Goal: Task Accomplishment & Management: Use online tool/utility

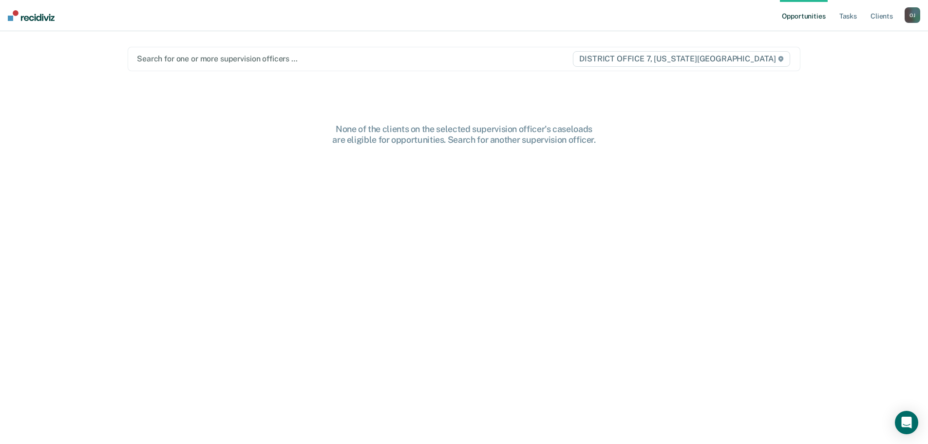
click at [212, 56] on div at bounding box center [354, 58] width 435 height 11
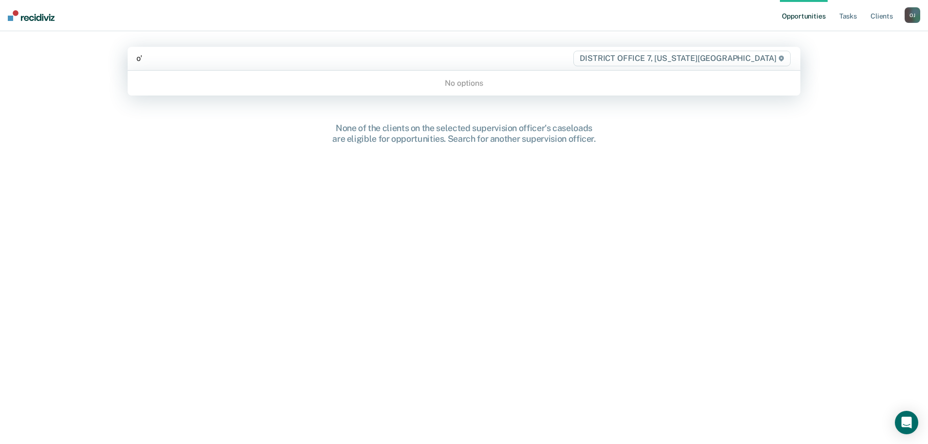
type input "o"
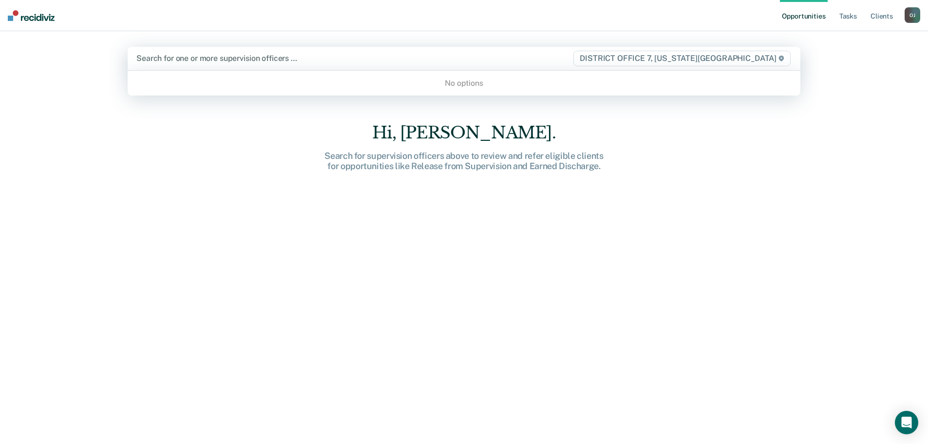
click at [149, 208] on div "Hi, [PERSON_NAME]. Search for supervision officers above to review and refer el…" at bounding box center [464, 290] width 672 height 335
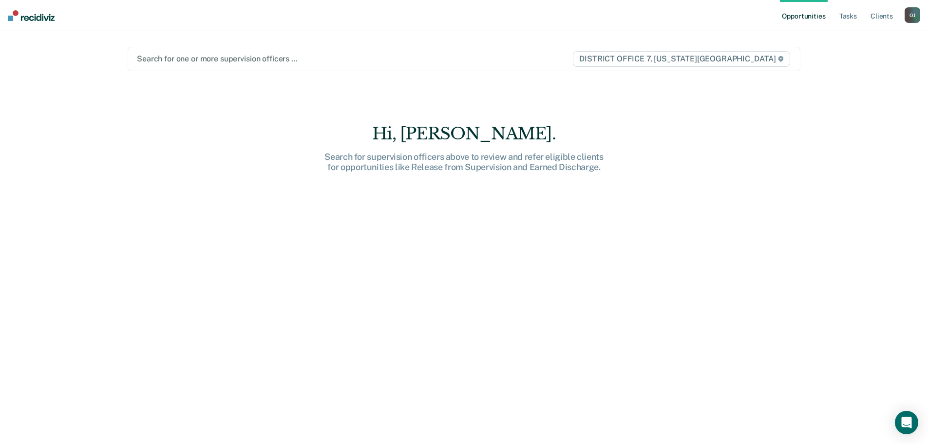
click at [834, 13] on ul "Opportunities Tasks Client s" at bounding box center [842, 15] width 125 height 31
click at [839, 16] on link "Tasks" at bounding box center [847, 15] width 21 height 31
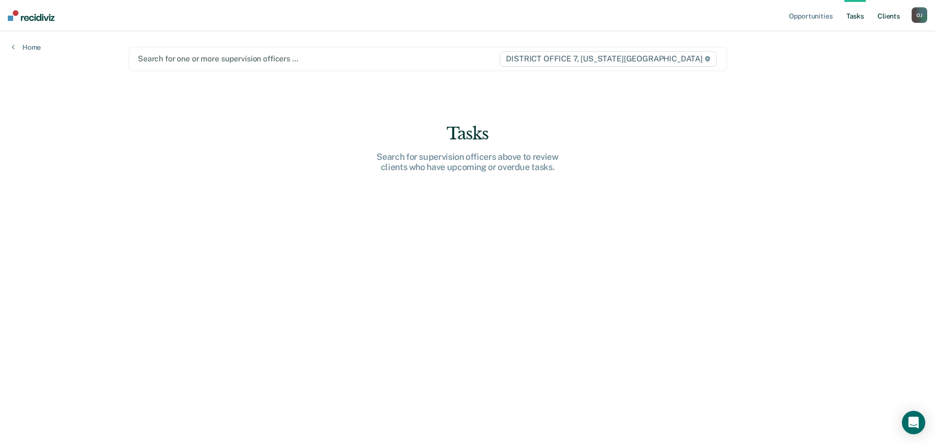
click at [897, 17] on link "Client s" at bounding box center [888, 15] width 26 height 31
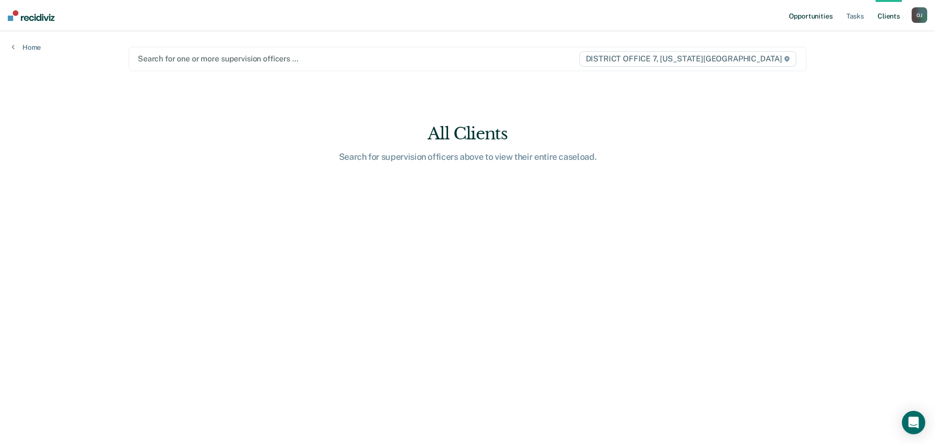
click at [821, 15] on link "Opportunities" at bounding box center [810, 15] width 47 height 31
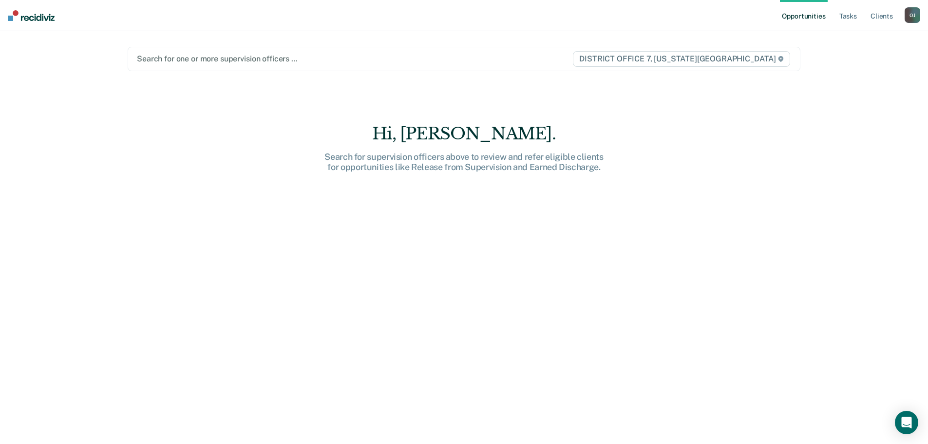
click at [36, 17] on img at bounding box center [31, 15] width 47 height 11
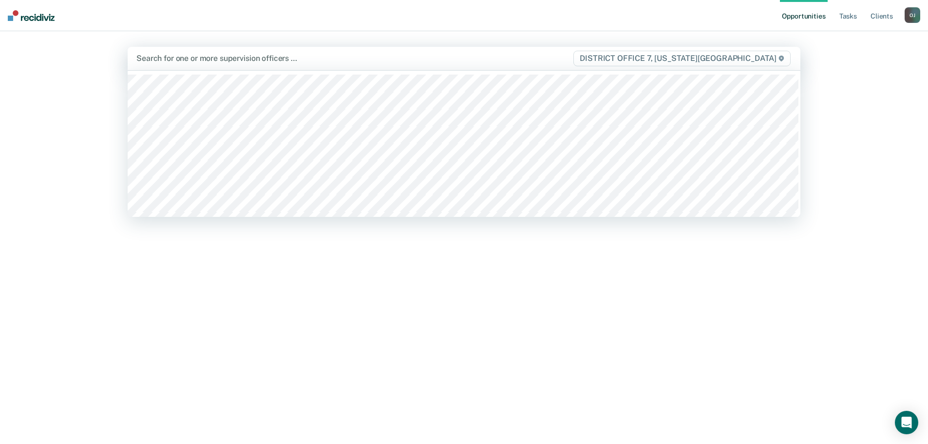
click at [573, 58] on div "Search for one or more supervision officers …" at bounding box center [354, 58] width 438 height 13
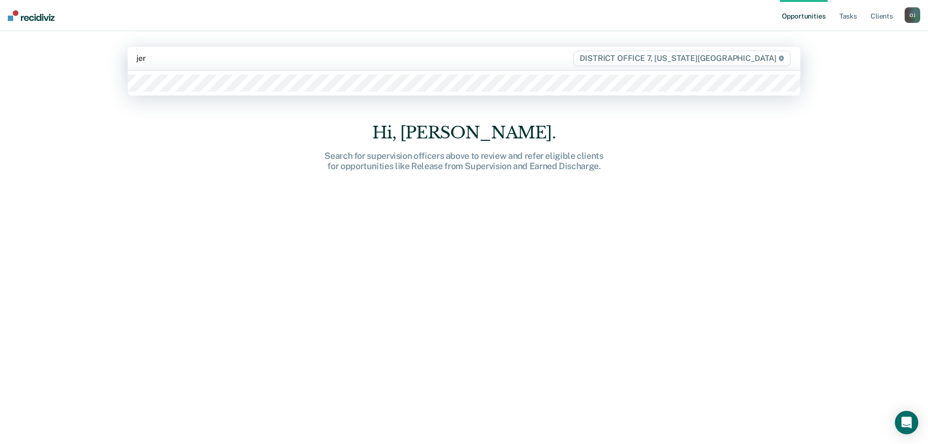
type input "jerr"
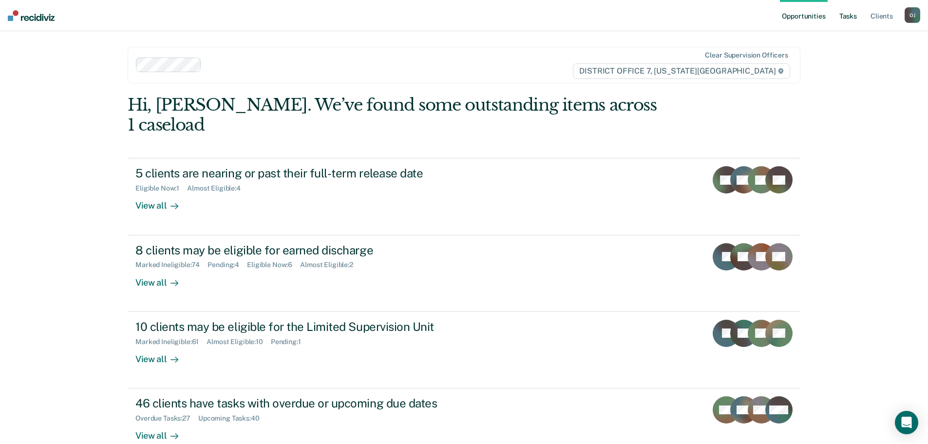
click at [845, 17] on link "Tasks" at bounding box center [847, 15] width 21 height 31
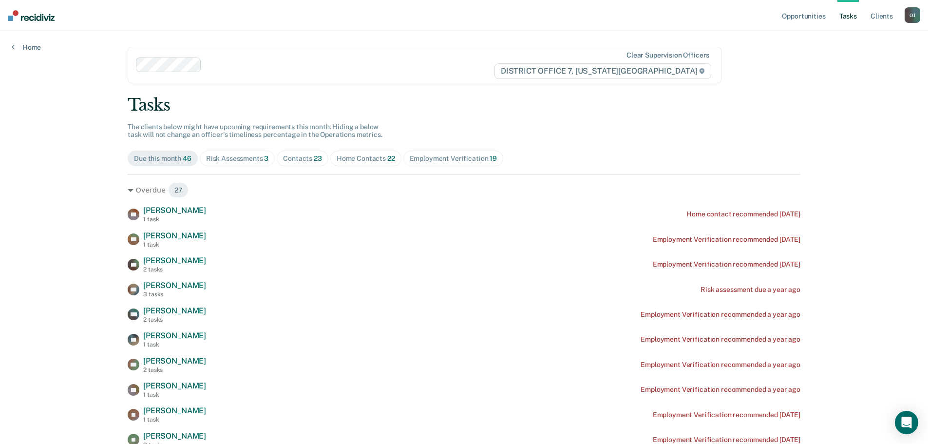
click at [233, 154] on div "Risk Assessments 3" at bounding box center [237, 158] width 63 height 8
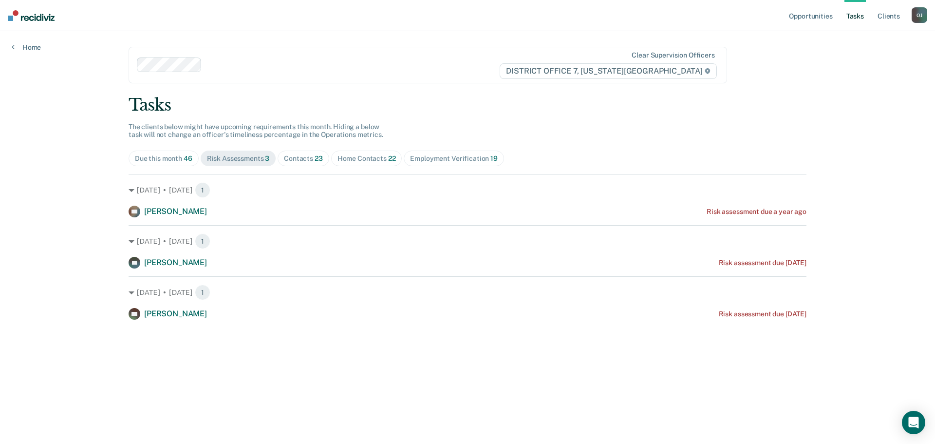
click at [346, 161] on div "Home Contacts 22" at bounding box center [366, 158] width 58 height 8
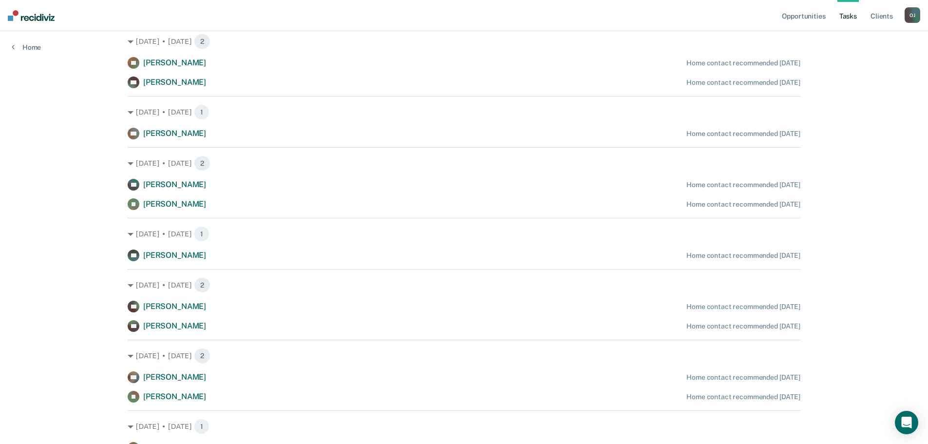
scroll to position [584, 0]
